Goal: Leave review/rating

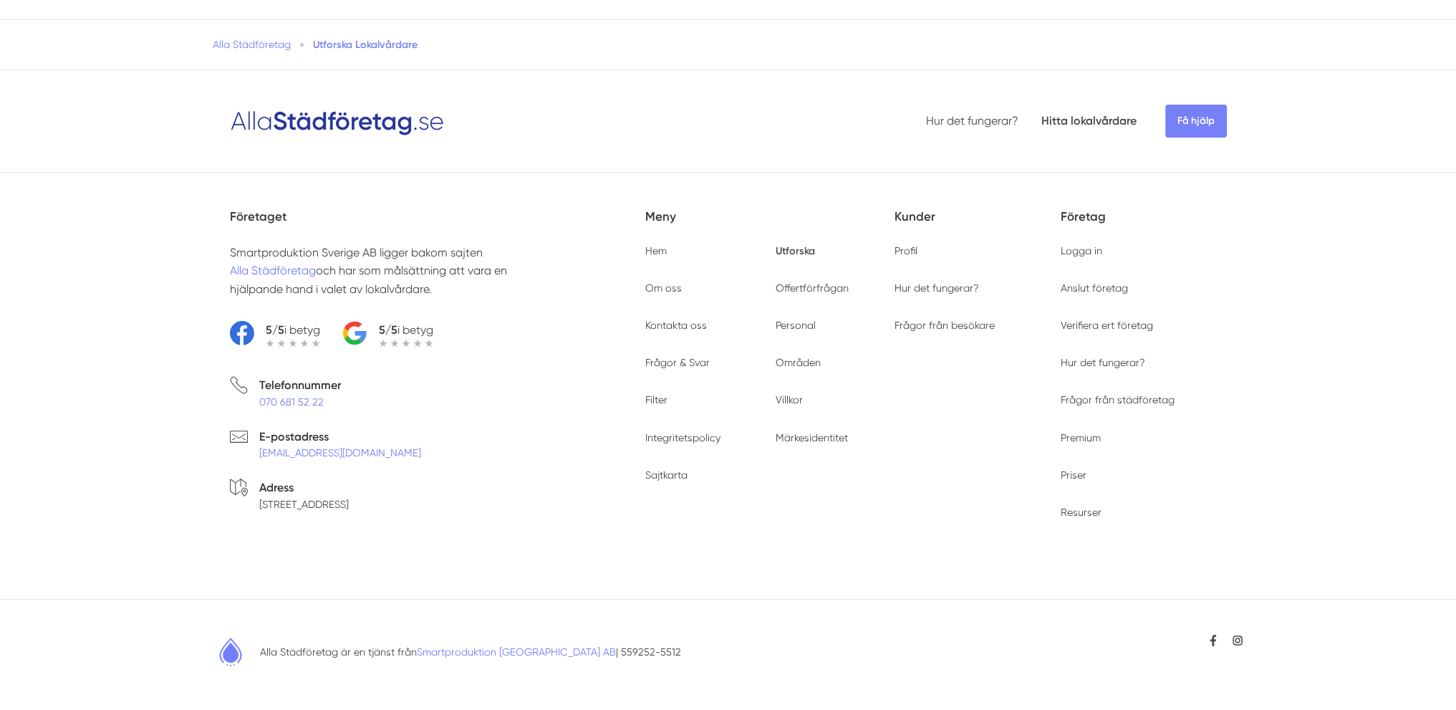
type input "41802"
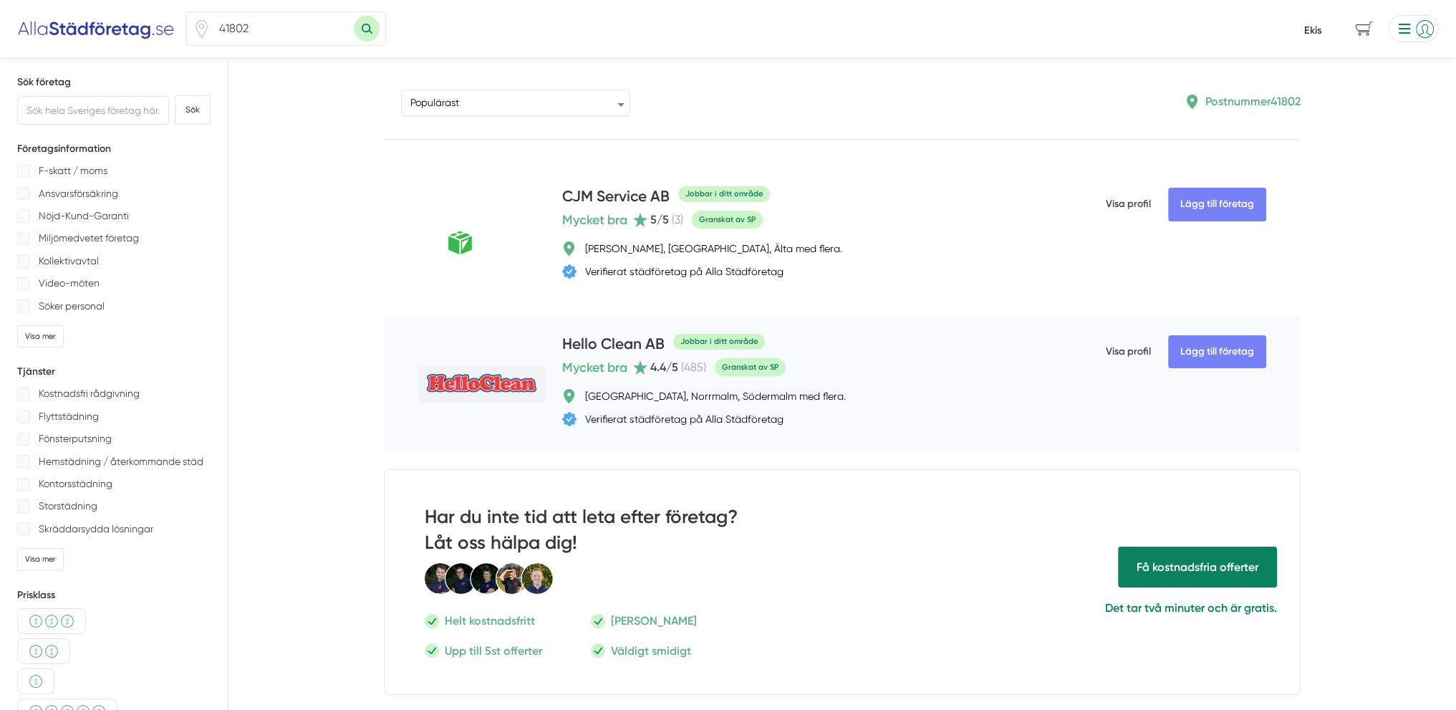
click at [603, 342] on h4 "Hello Clean AB" at bounding box center [613, 345] width 102 height 24
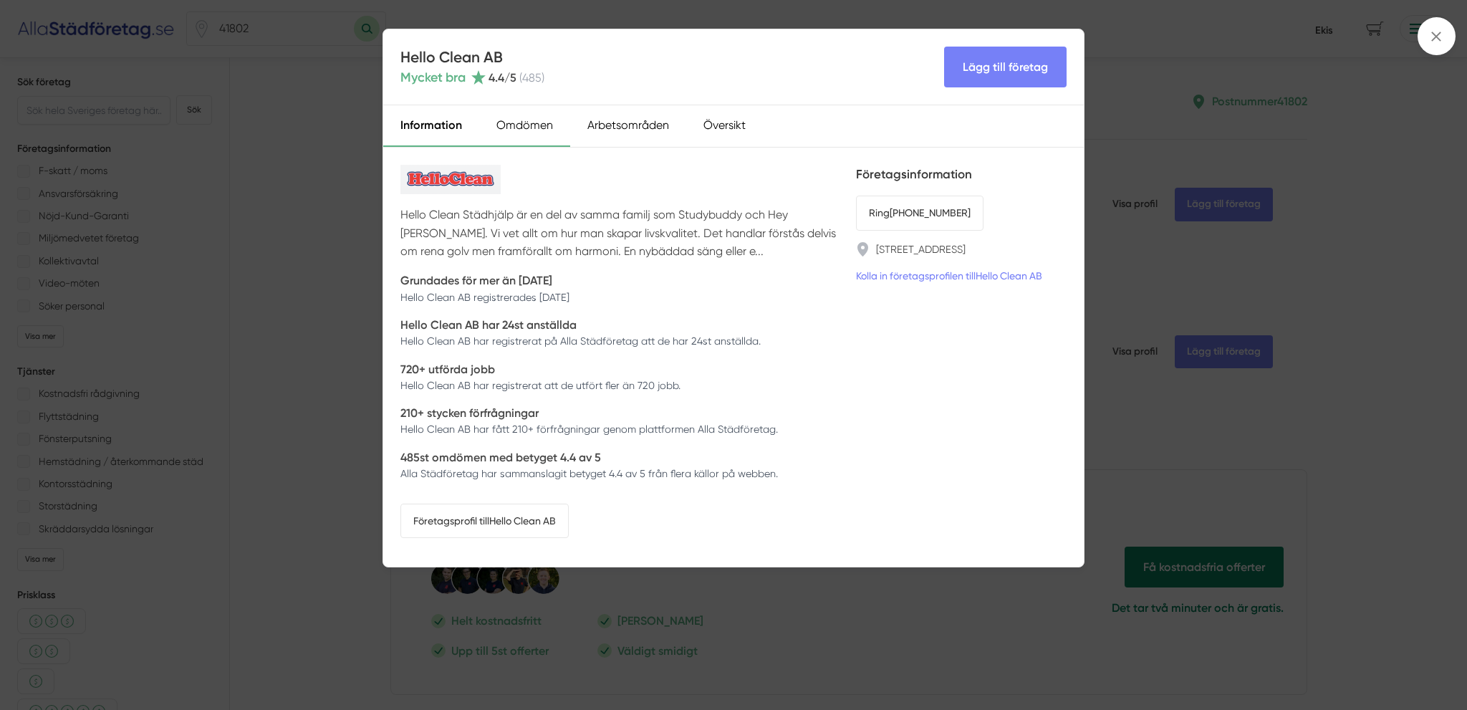
click at [521, 122] on div "Omdömen" at bounding box center [524, 126] width 91 height 42
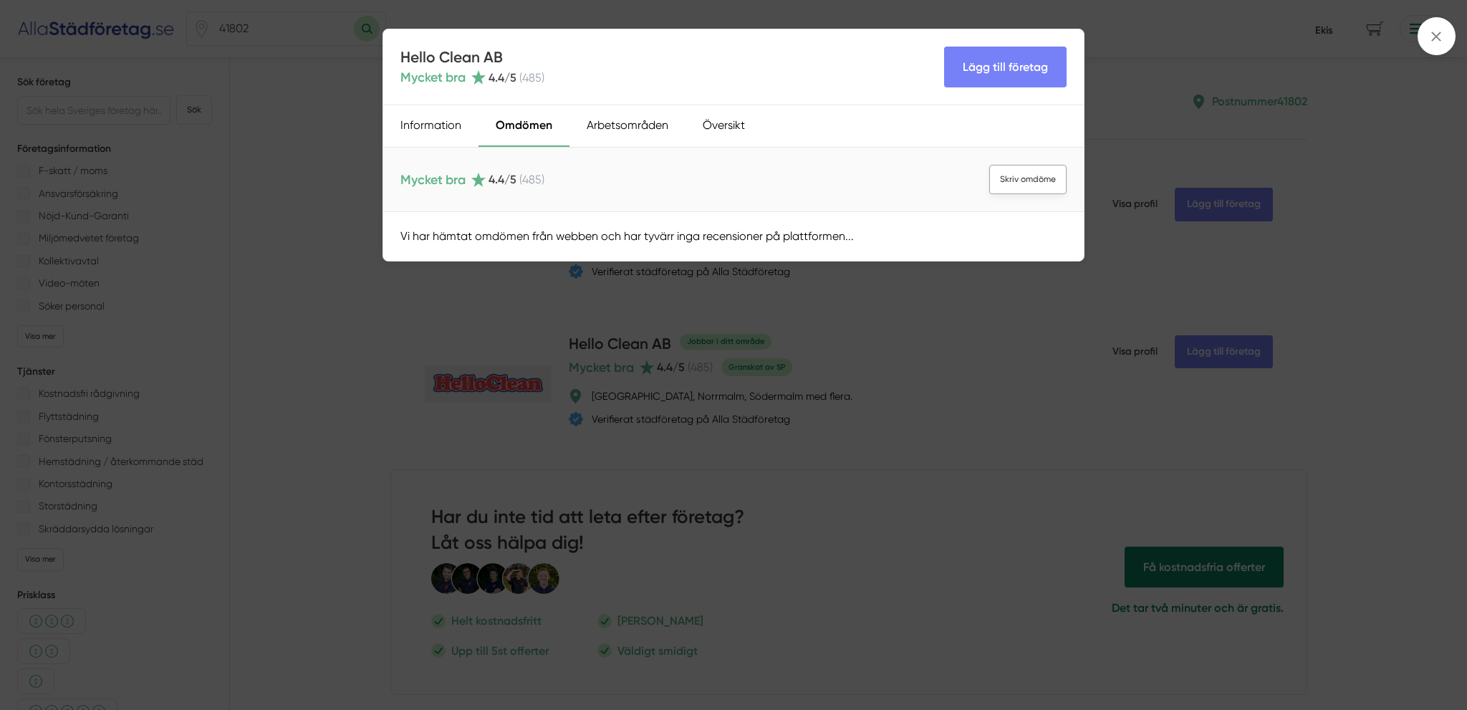
click at [1029, 174] on link "Skriv omdöme" at bounding box center [1027, 179] width 77 height 29
click at [930, 342] on div "Hello Clean AB Mycket bra 4.4 /5 ( 485 ) Lägg till företag Information Omdömen …" at bounding box center [733, 355] width 1467 height 710
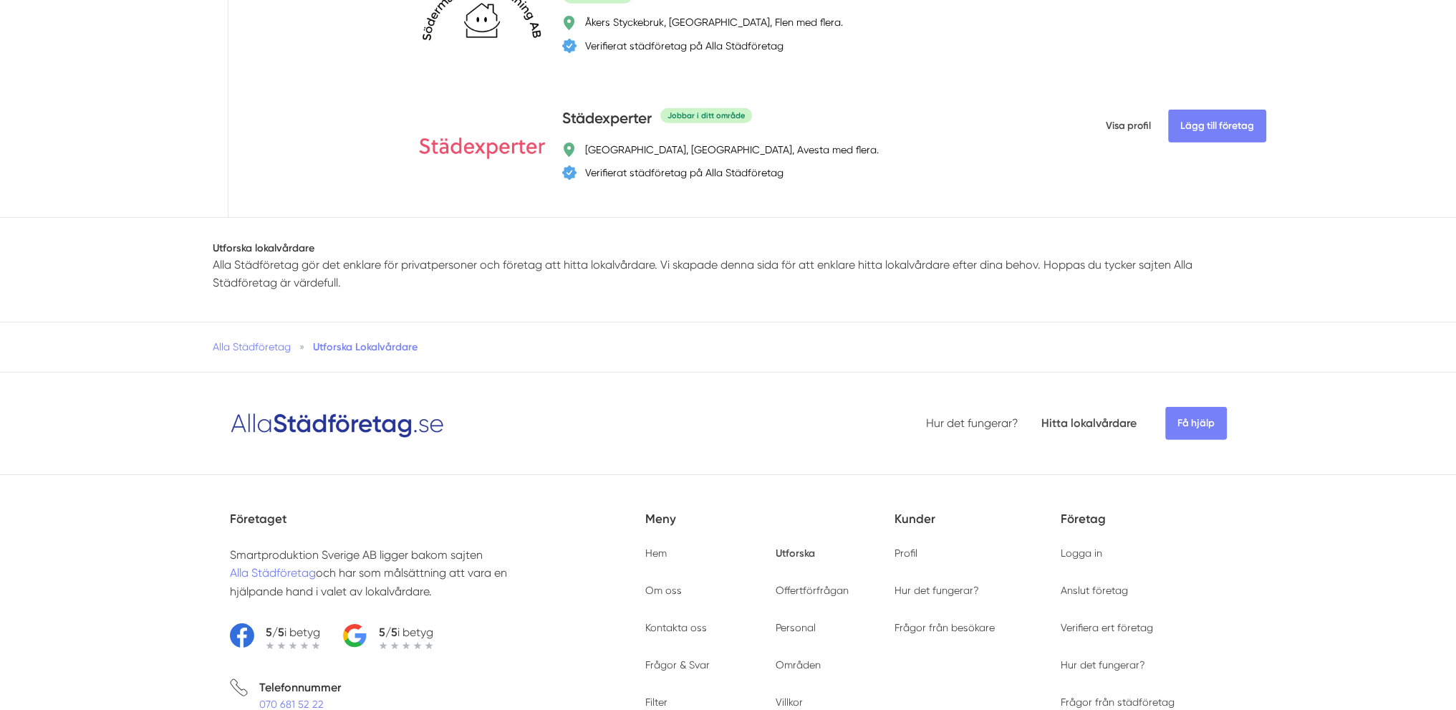
scroll to position [5067, 0]
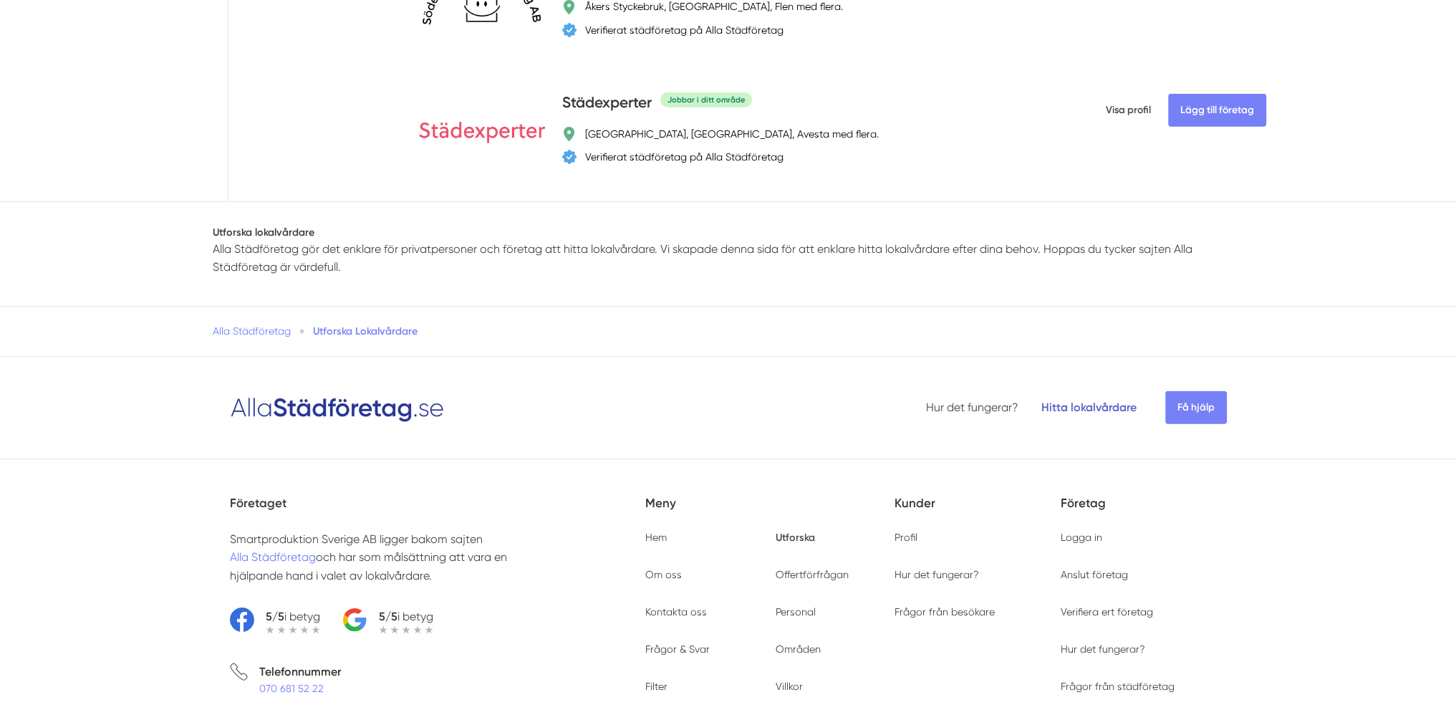
click at [1109, 414] on link "Hitta lokalvårdare" at bounding box center [1088, 407] width 95 height 14
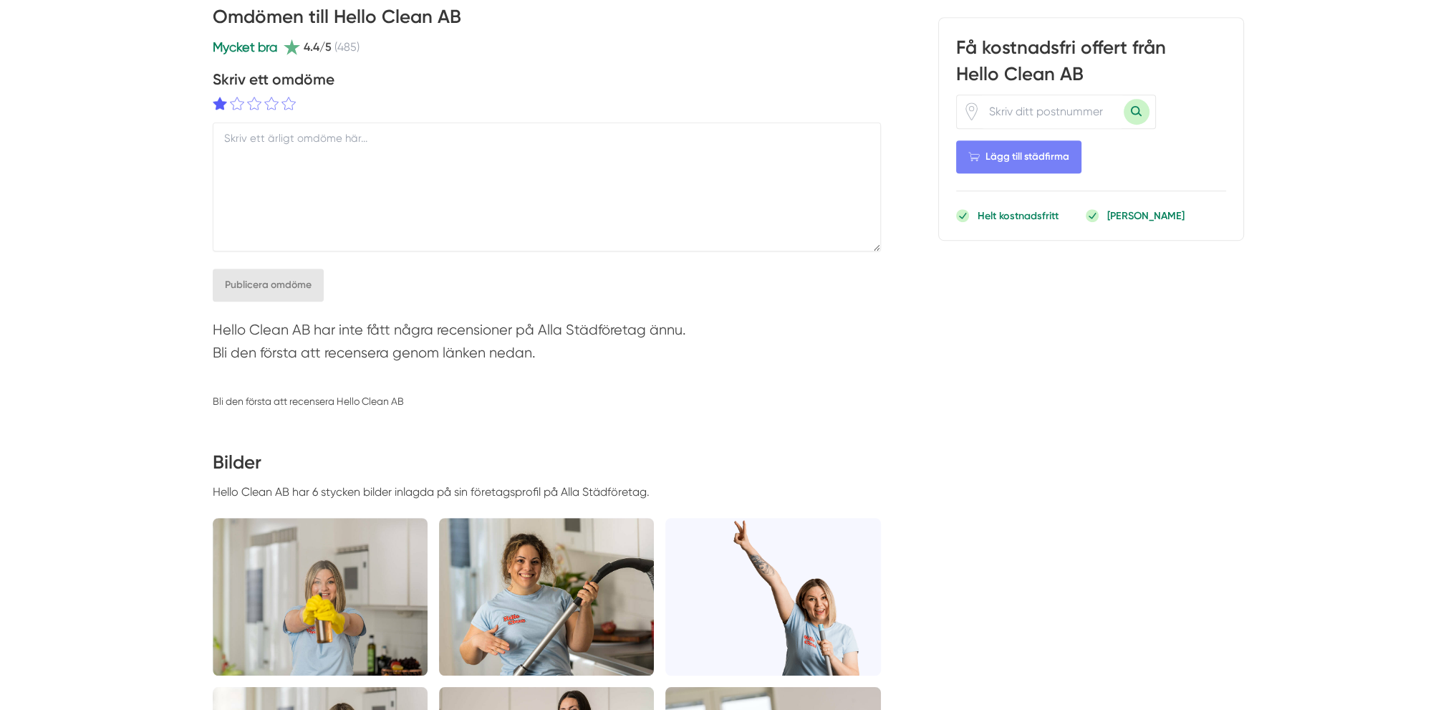
scroll to position [1074, 0]
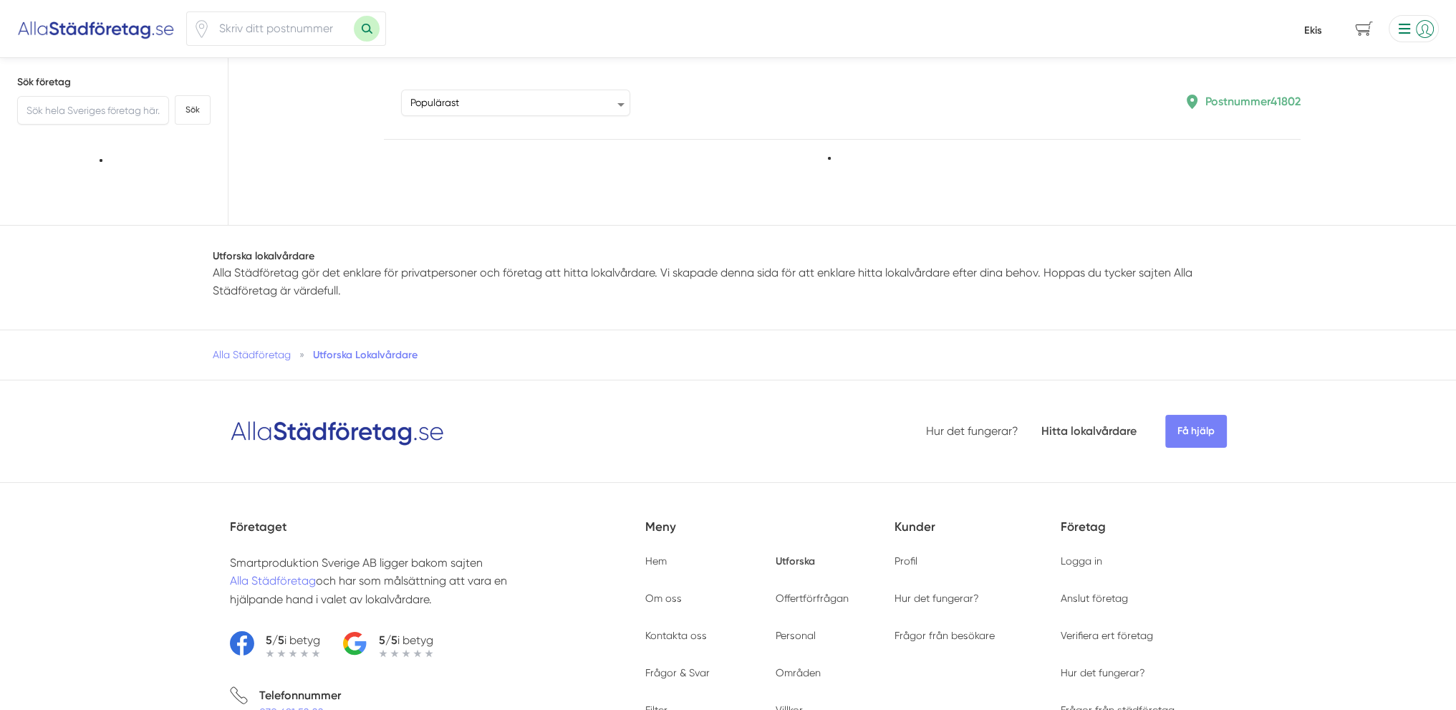
type input "41802"
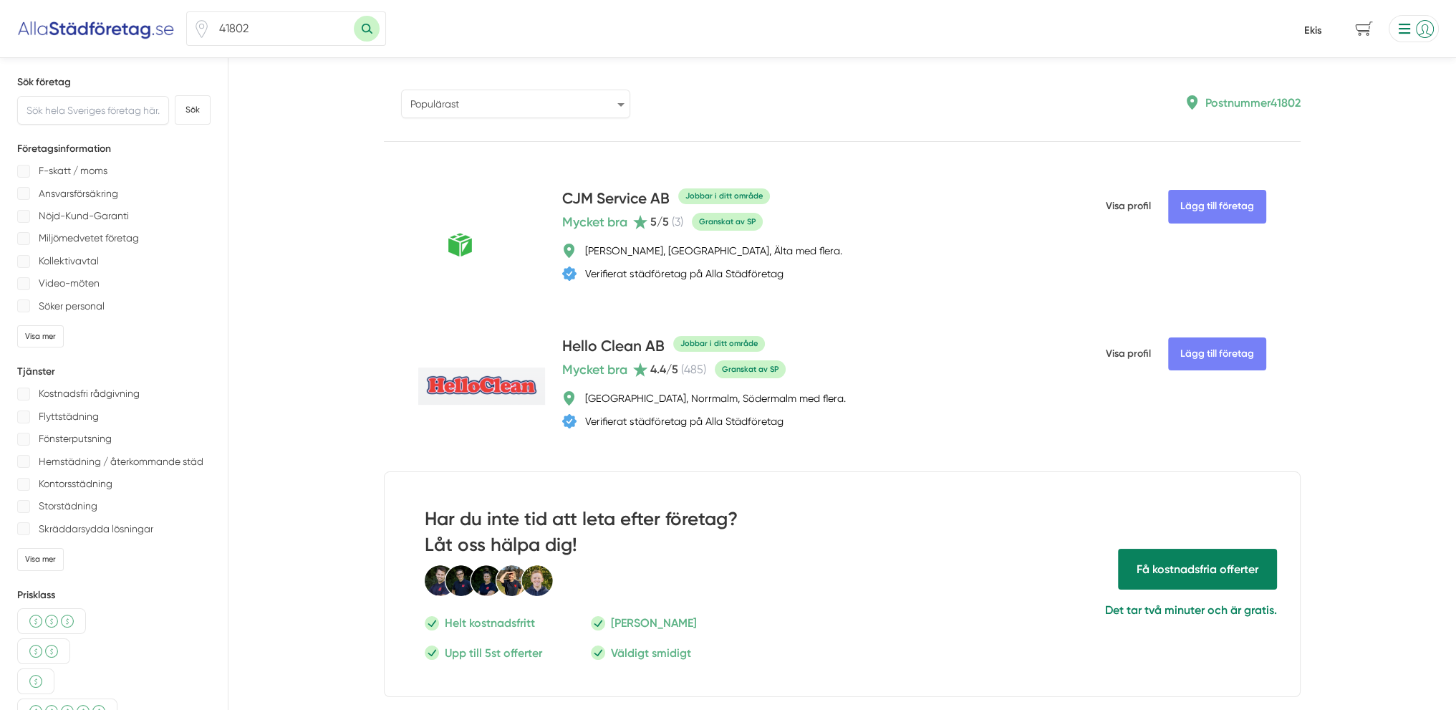
click at [607, 102] on select "Populärast Högst omdöme Flest omdömen Senaste uppdaterade Nyaste företaget på A…" at bounding box center [515, 104] width 229 height 29
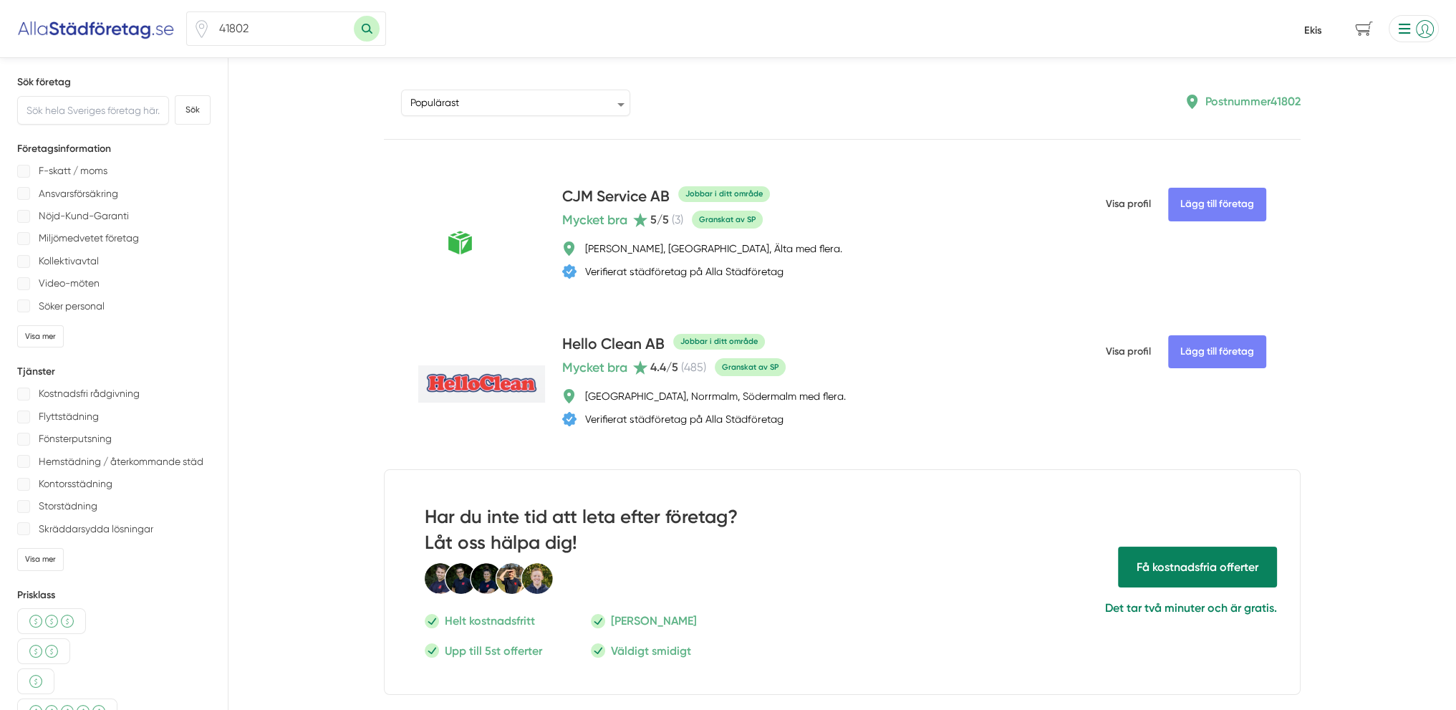
click at [737, 95] on div "Sortera Populärast Högst omdöme Flest omdömen Senaste uppdaterade Nyaste företa…" at bounding box center [648, 101] width 528 height 29
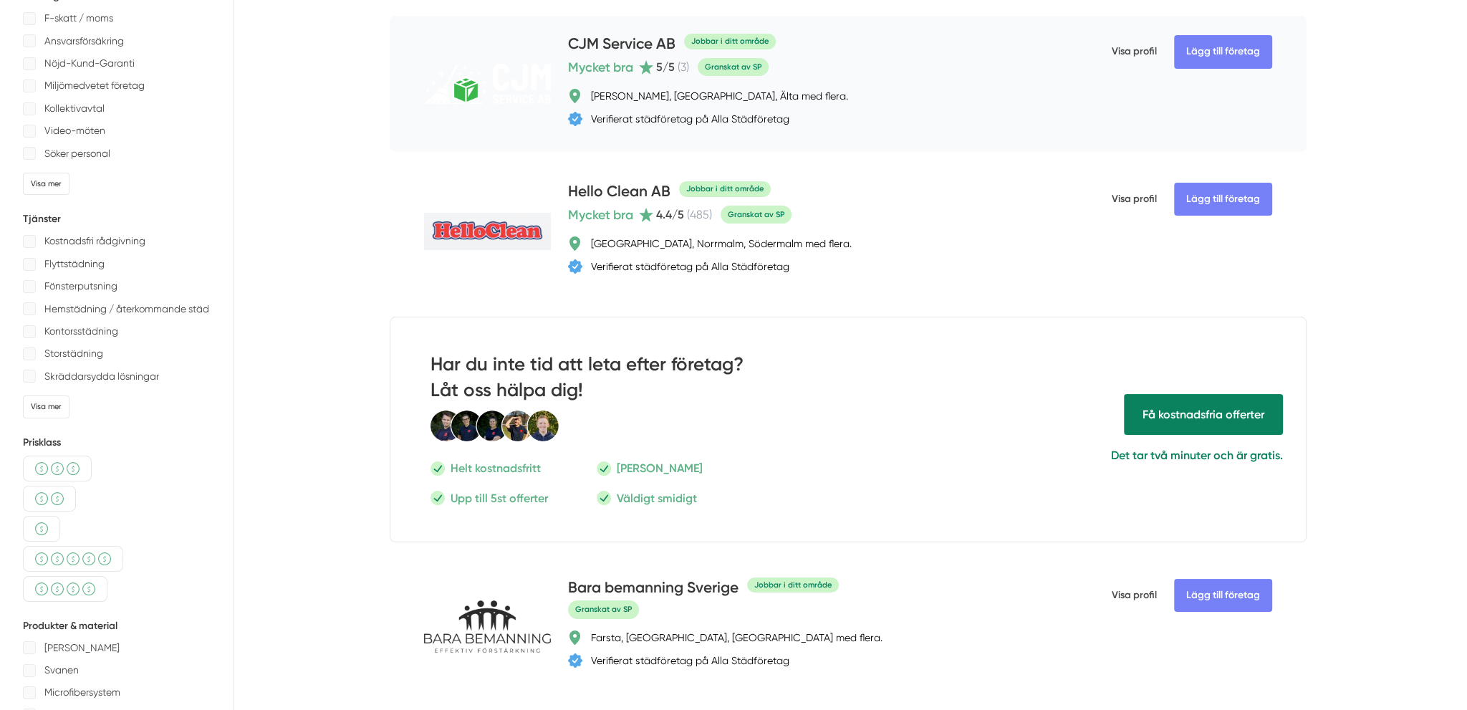
scroll to position [72, 0]
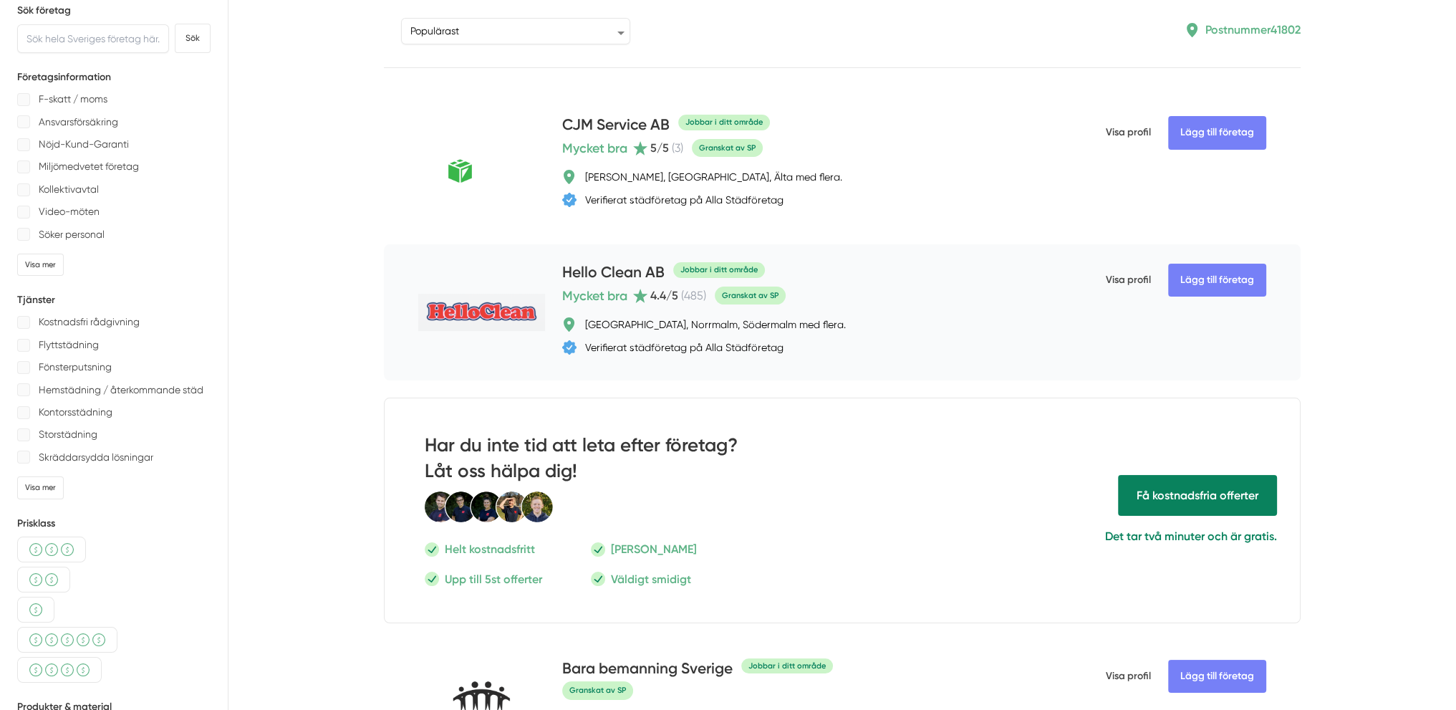
click at [1138, 274] on span "Visa profil" at bounding box center [1128, 279] width 45 height 37
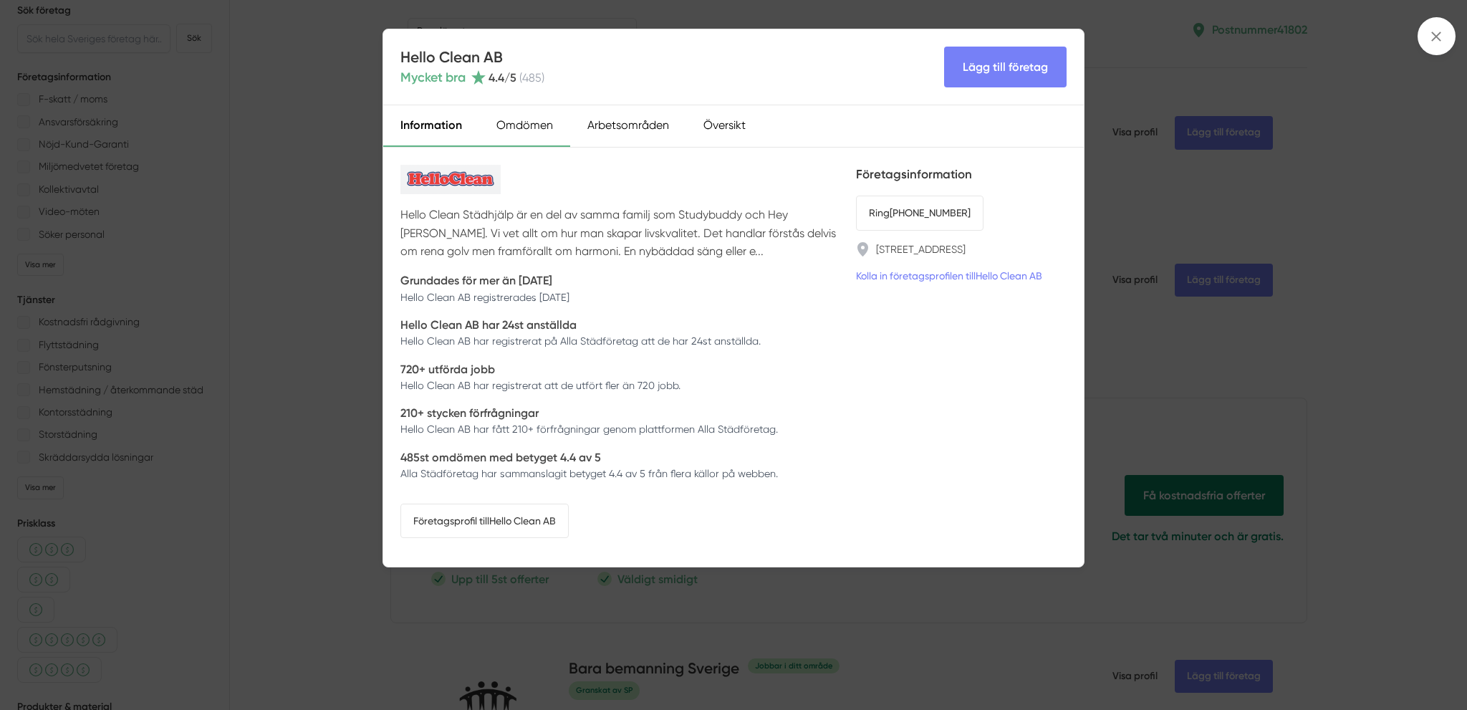
click at [538, 125] on div "Omdömen" at bounding box center [524, 126] width 91 height 42
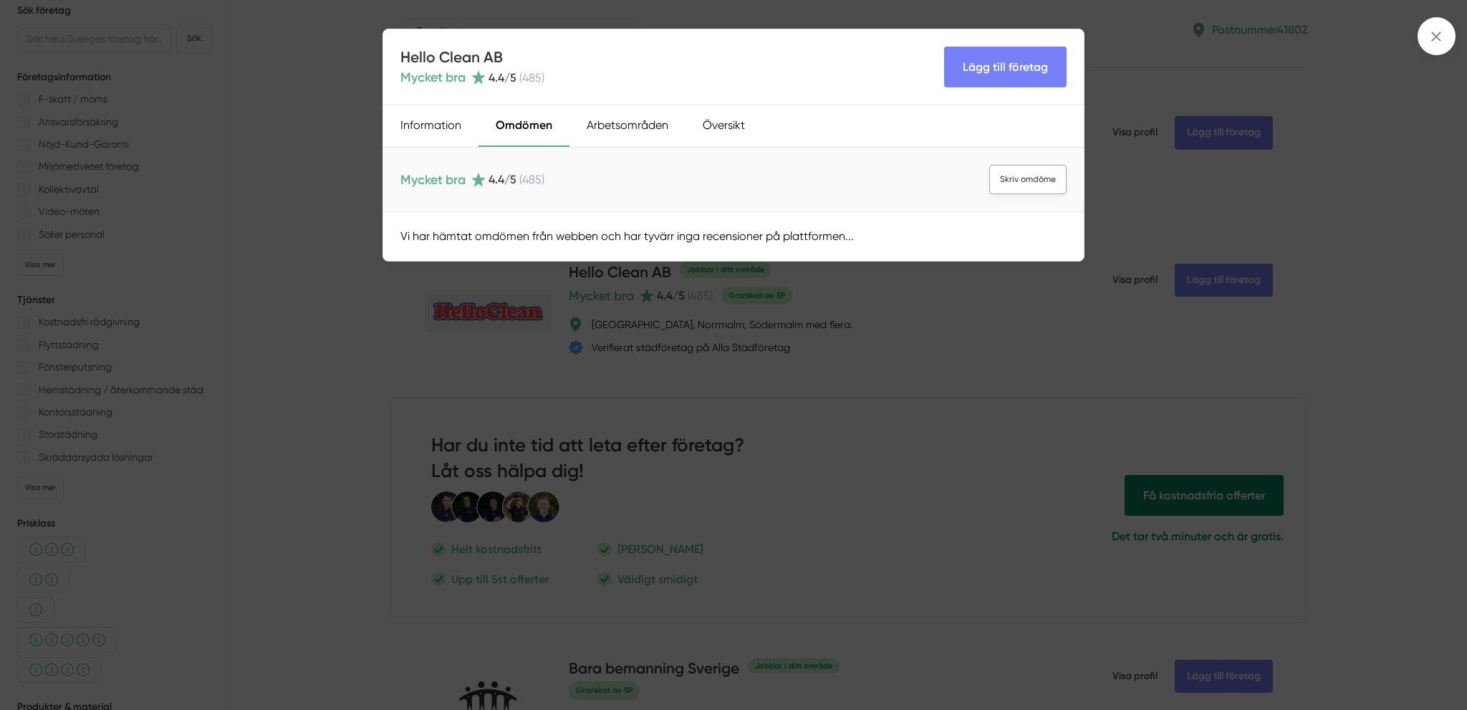
click at [1033, 178] on link "Skriv omdöme" at bounding box center [1027, 179] width 77 height 29
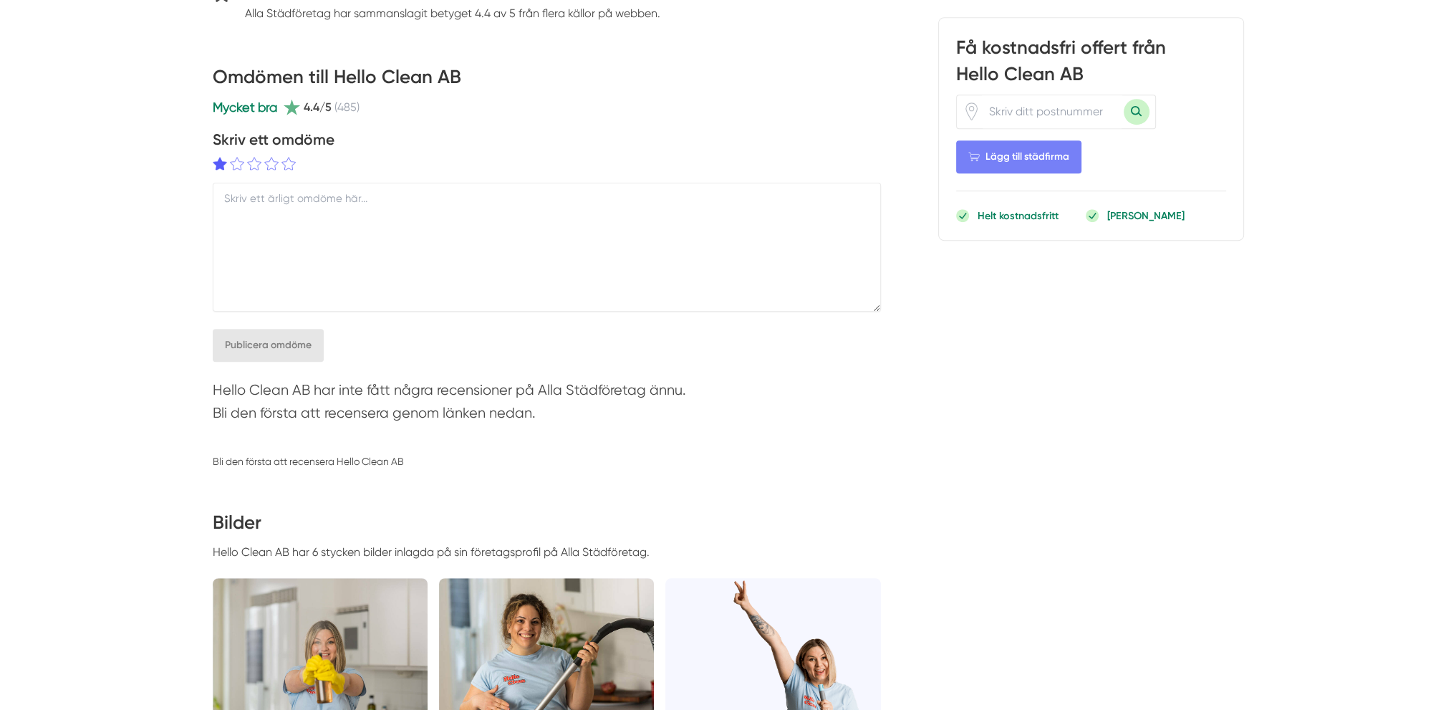
scroll to position [1003, 0]
click at [283, 195] on textarea at bounding box center [547, 246] width 668 height 129
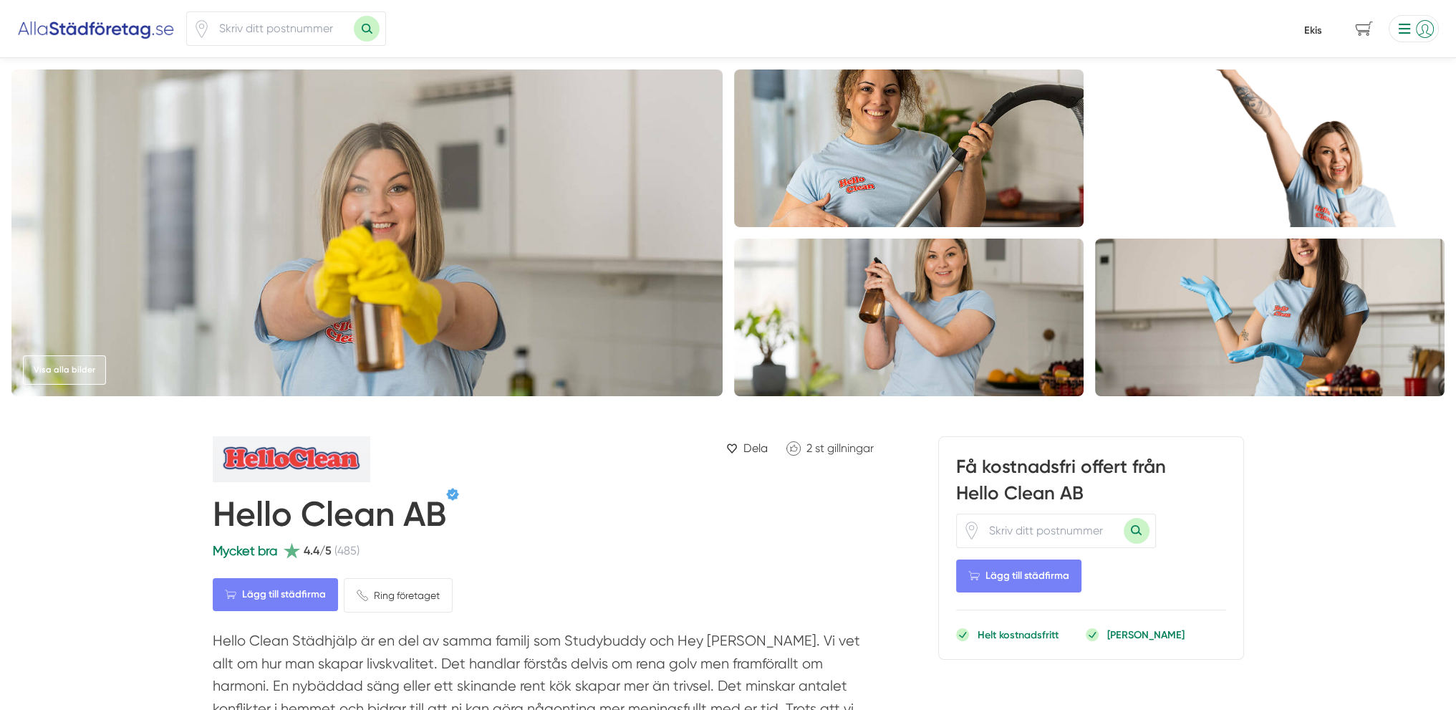
click at [143, 26] on img at bounding box center [96, 28] width 158 height 23
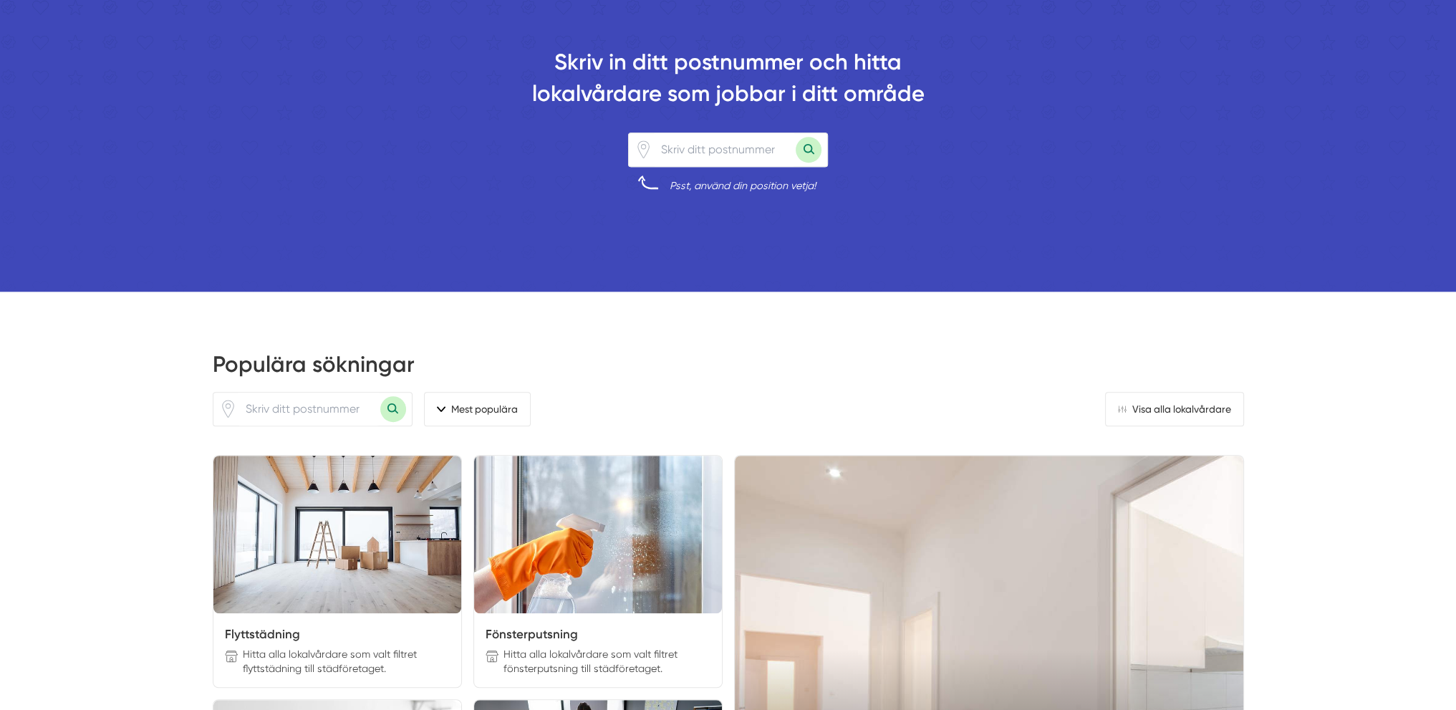
scroll to position [1146, 0]
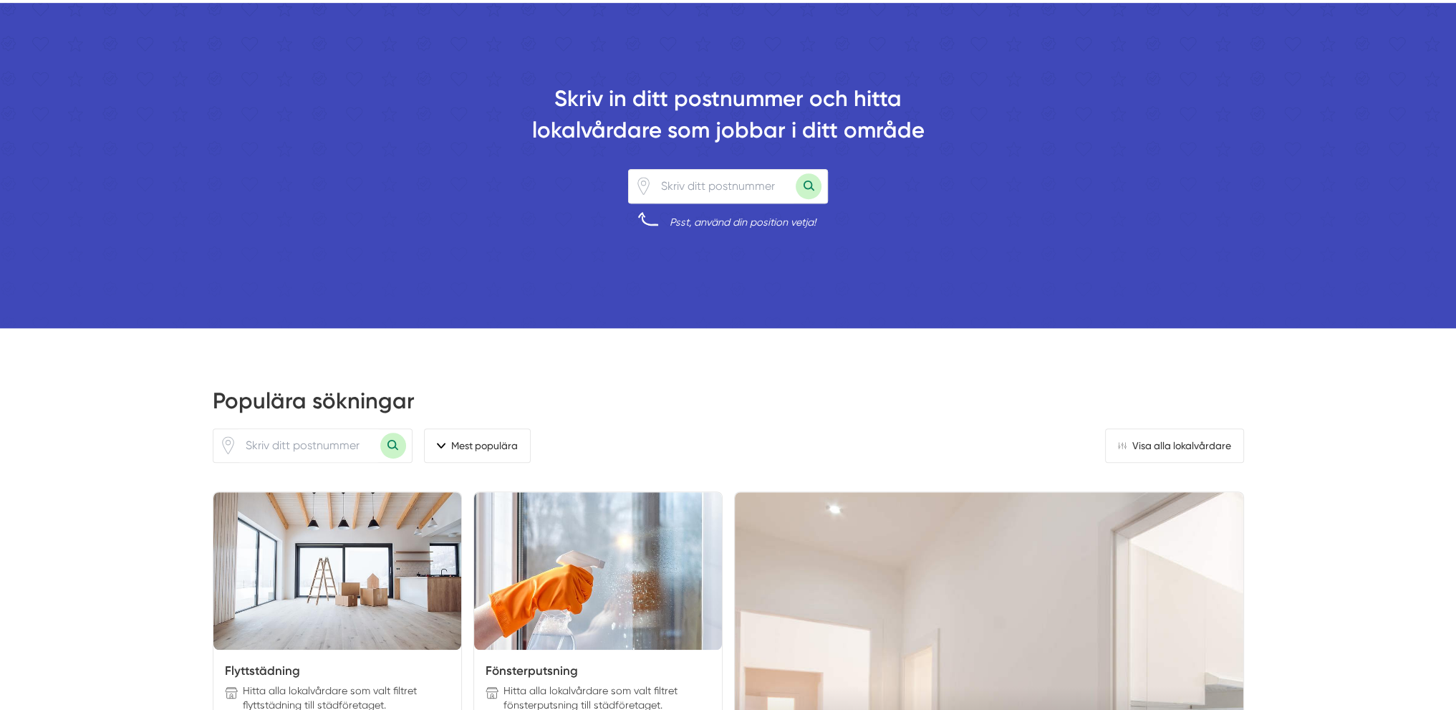
click at [731, 184] on input "number" at bounding box center [723, 186] width 143 height 33
paste input "11120"
type input "11120"
click at [808, 183] on button "Sök med postnummer" at bounding box center [809, 186] width 26 height 26
